Goal: Task Accomplishment & Management: Manage account settings

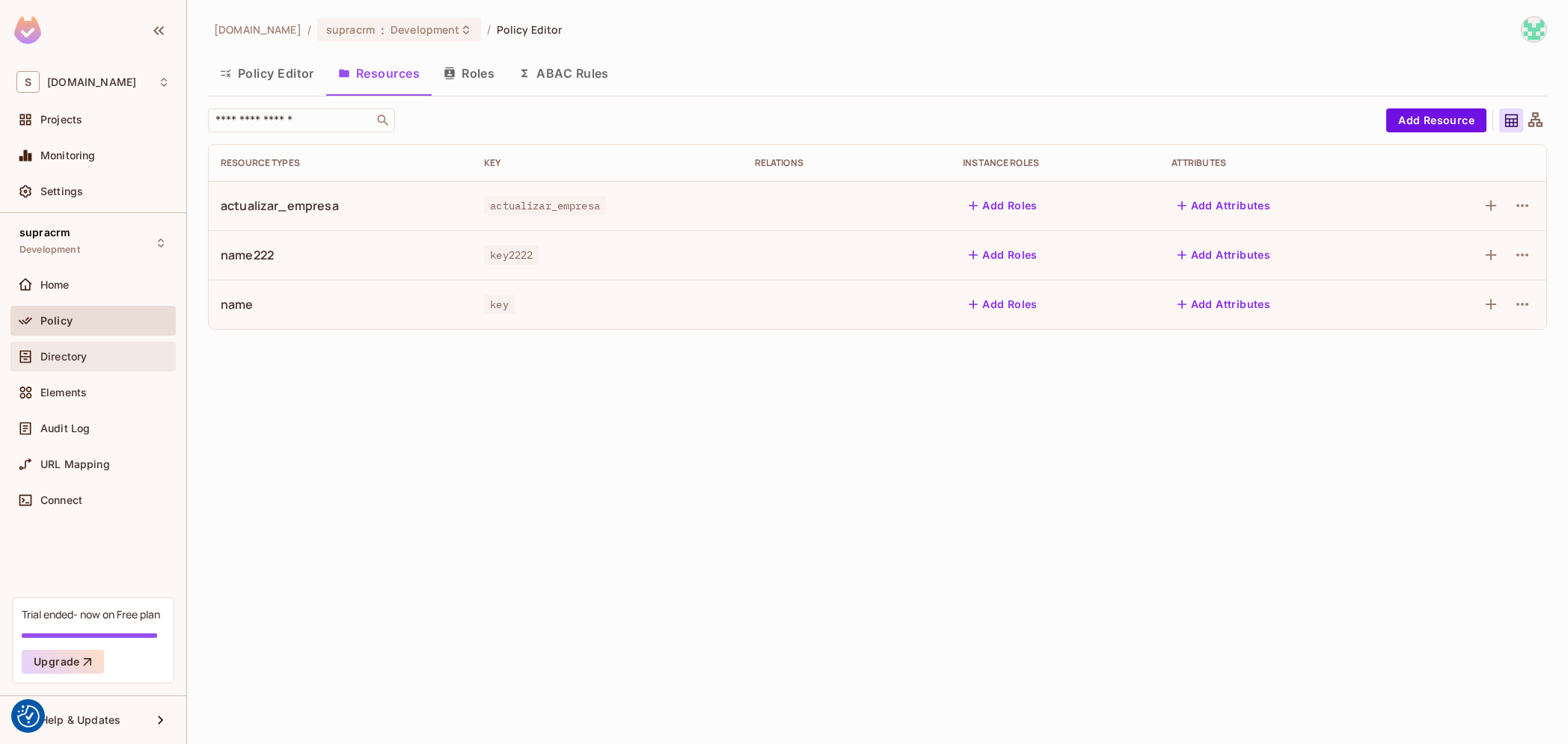
click at [67, 355] on span "Directory" at bounding box center [64, 356] width 47 height 12
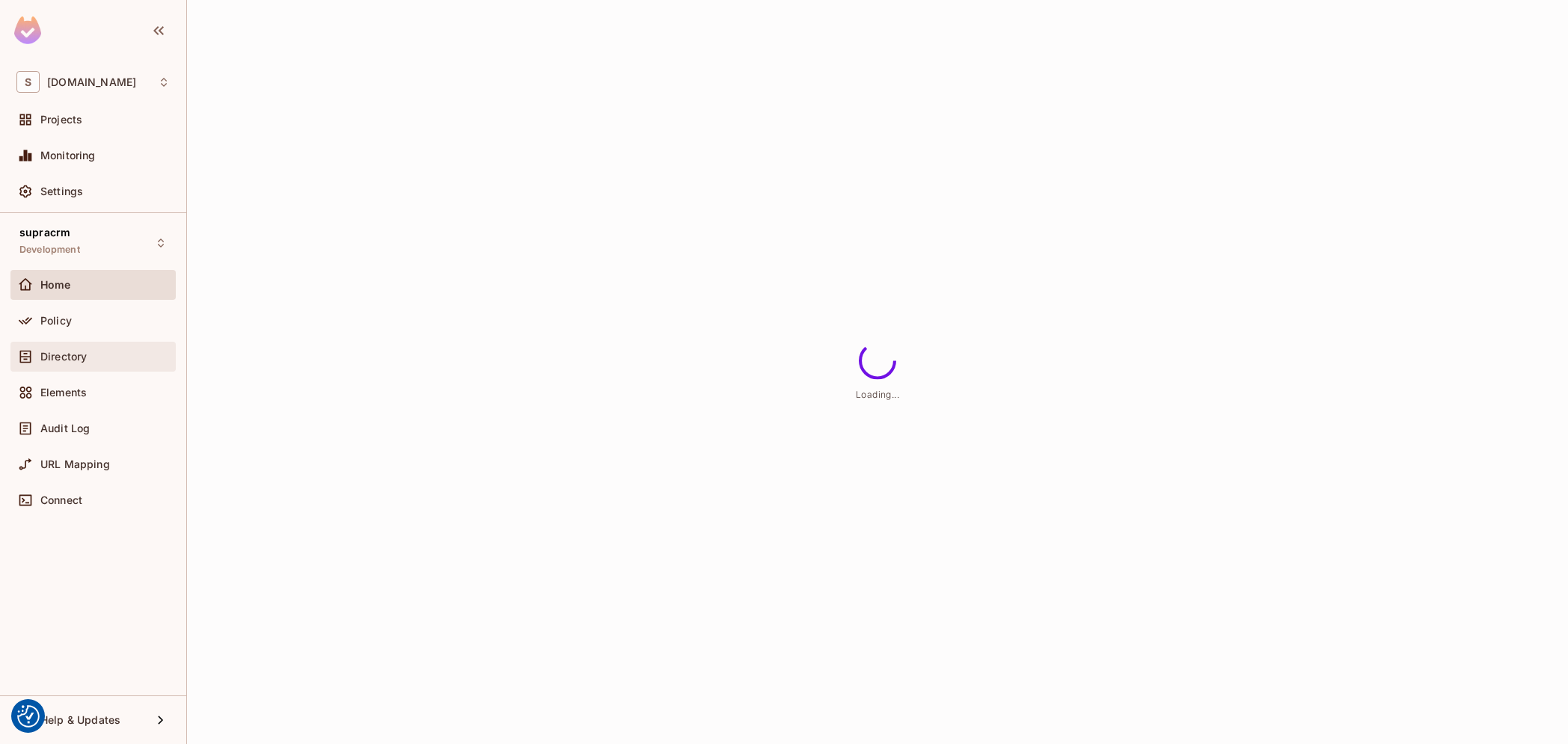
click at [139, 361] on div "Directory" at bounding box center [106, 356] width 130 height 12
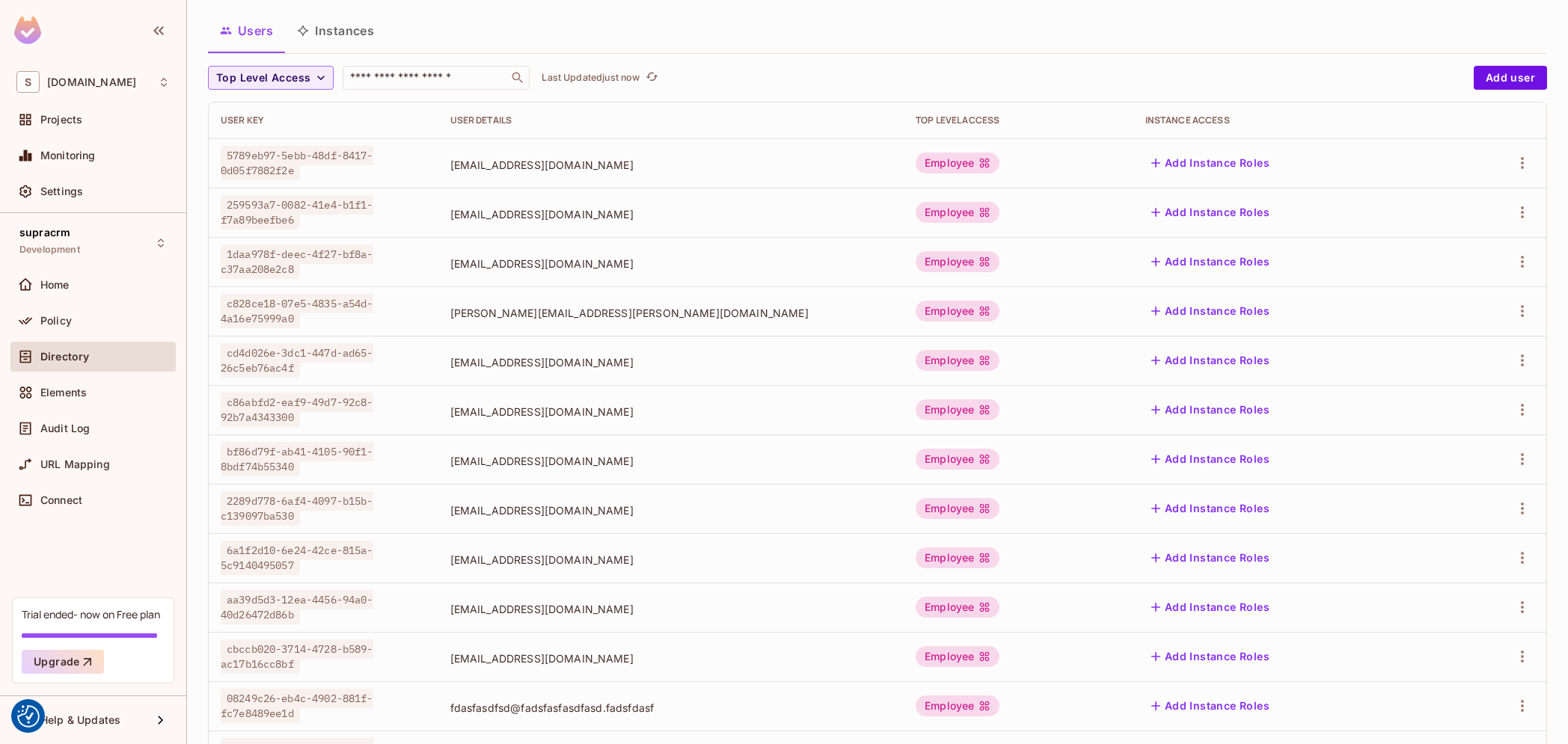
scroll to position [85, 0]
drag, startPoint x: 661, startPoint y: 458, endPoint x: 775, endPoint y: 559, distance: 152.3
click at [775, 559] on tbody "5789eb97-5ebb-48df-8417-0d05f7882f2e rodri@supracode.eu Employee Add Instance R…" at bounding box center [877, 506] width 1337 height 740
click at [788, 558] on span "sermingus@gmail.com" at bounding box center [672, 557] width 442 height 15
drag, startPoint x: 788, startPoint y: 557, endPoint x: 658, endPoint y: 449, distance: 169.0
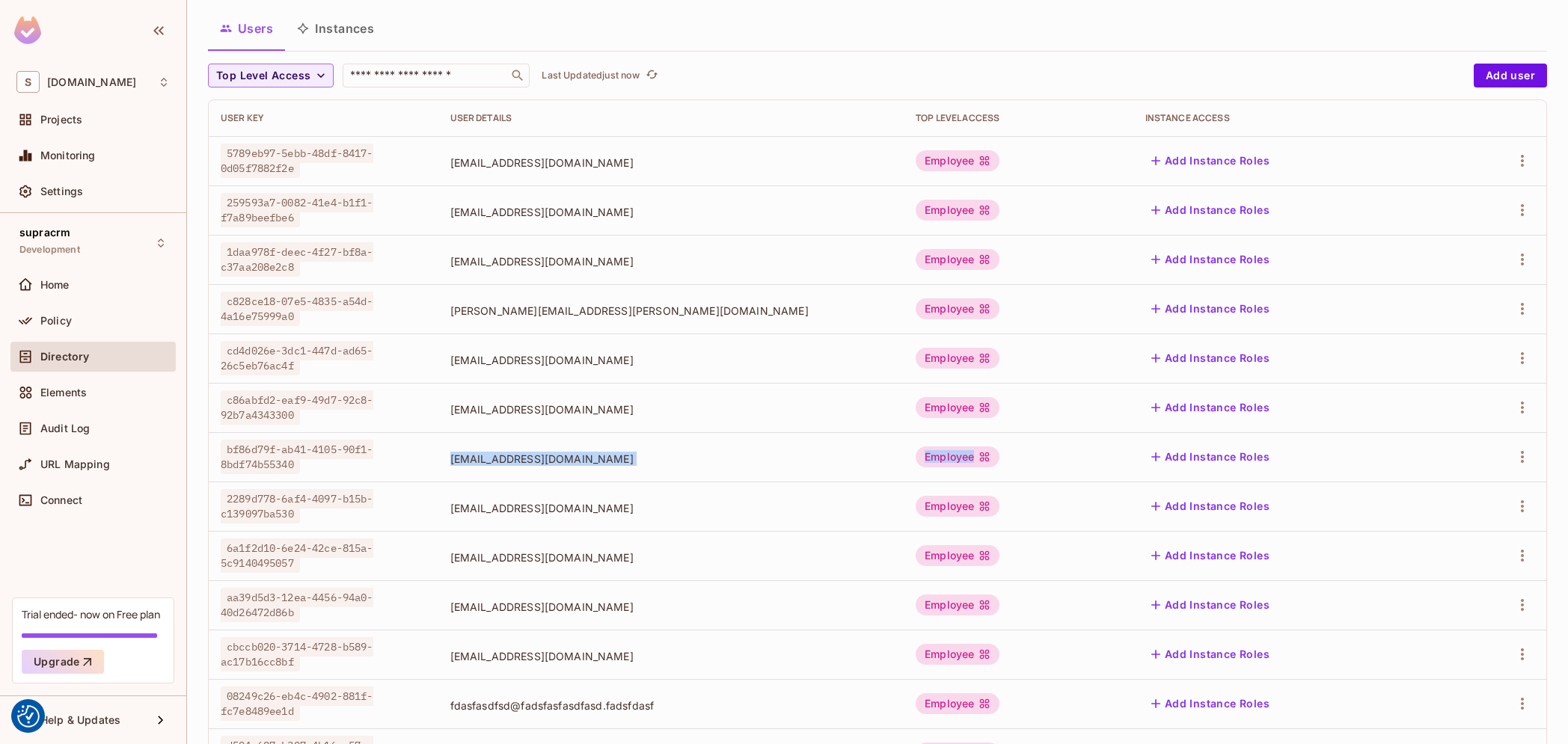
click at [658, 449] on tbody "5789eb97-5ebb-48df-8417-0d05f7882f2e rodri@supracode.eu Employee Add Instance R…" at bounding box center [877, 506] width 1337 height 740
drag, startPoint x: 661, startPoint y: 408, endPoint x: 813, endPoint y: 566, distance: 219.2
click at [813, 566] on tbody "5789eb97-5ebb-48df-8417-0d05f7882f2e rodri@supracode.eu Employee Add Instance R…" at bounding box center [877, 506] width 1337 height 740
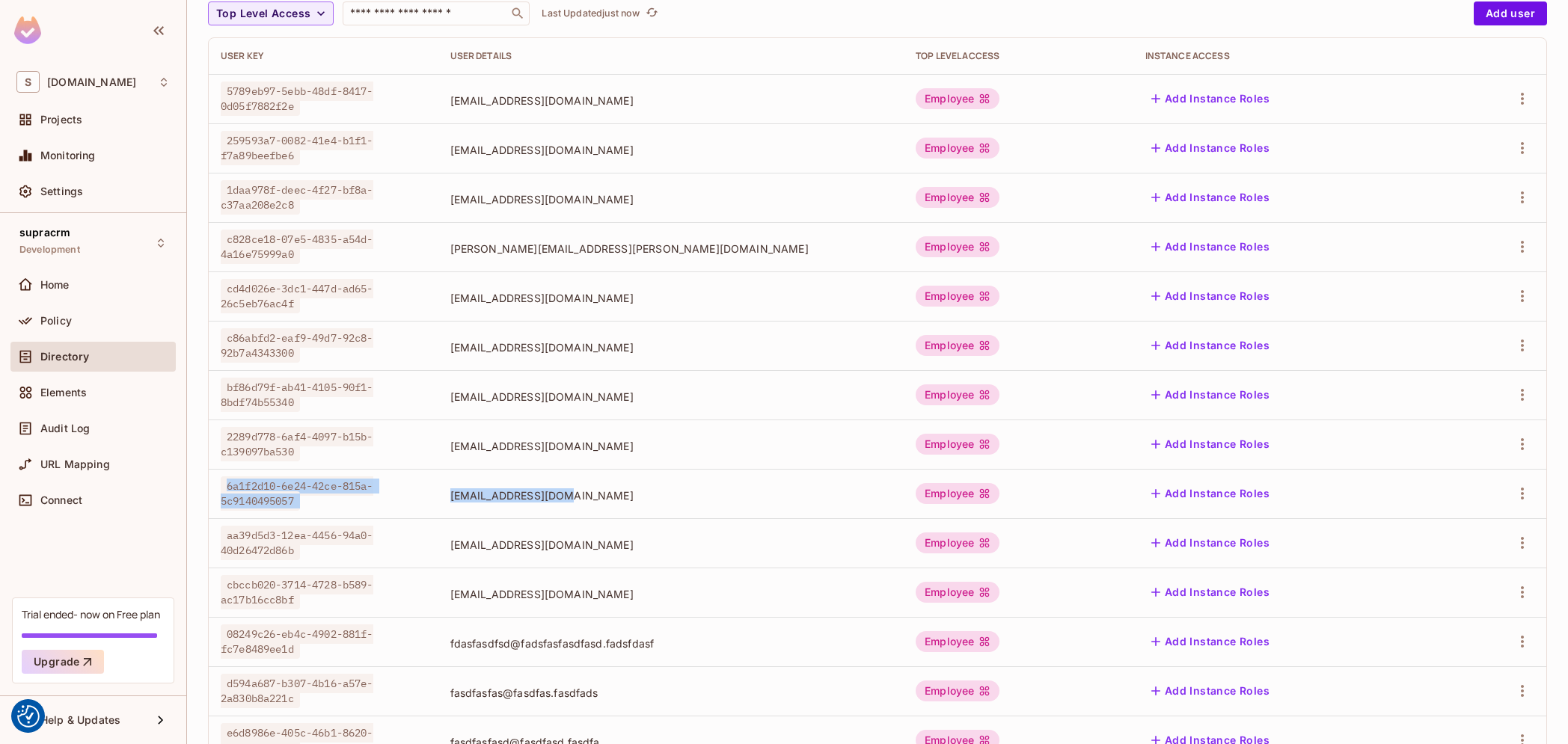
scroll to position [45, 0]
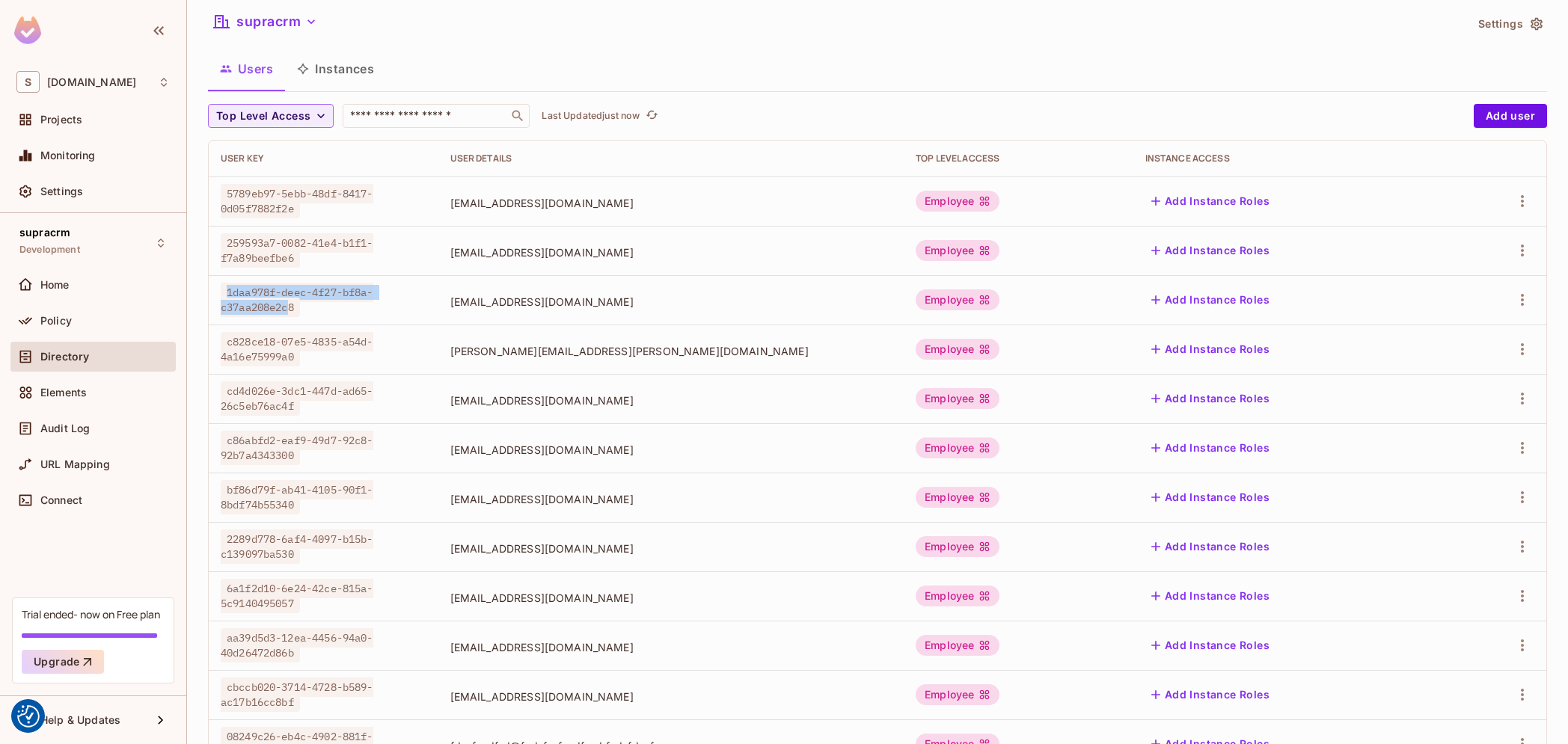
drag, startPoint x: 226, startPoint y: 303, endPoint x: 450, endPoint y: 299, distance: 224.0
click at [373, 299] on span "1daa978f-deec-4f27-bf8a-c37aa208e2c8" at bounding box center [297, 300] width 152 height 35
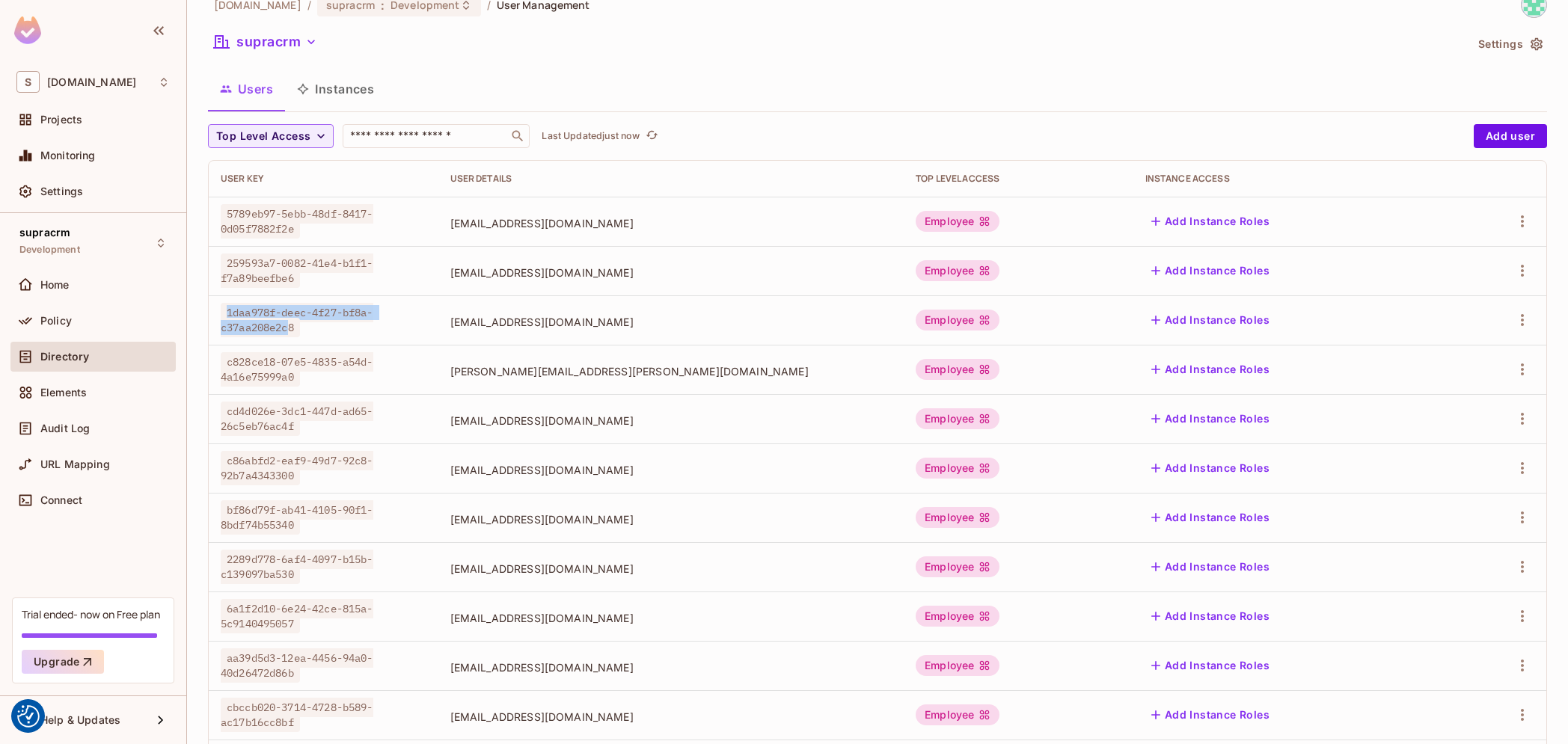
scroll to position [0, 0]
